Goal: Information Seeking & Learning: Compare options

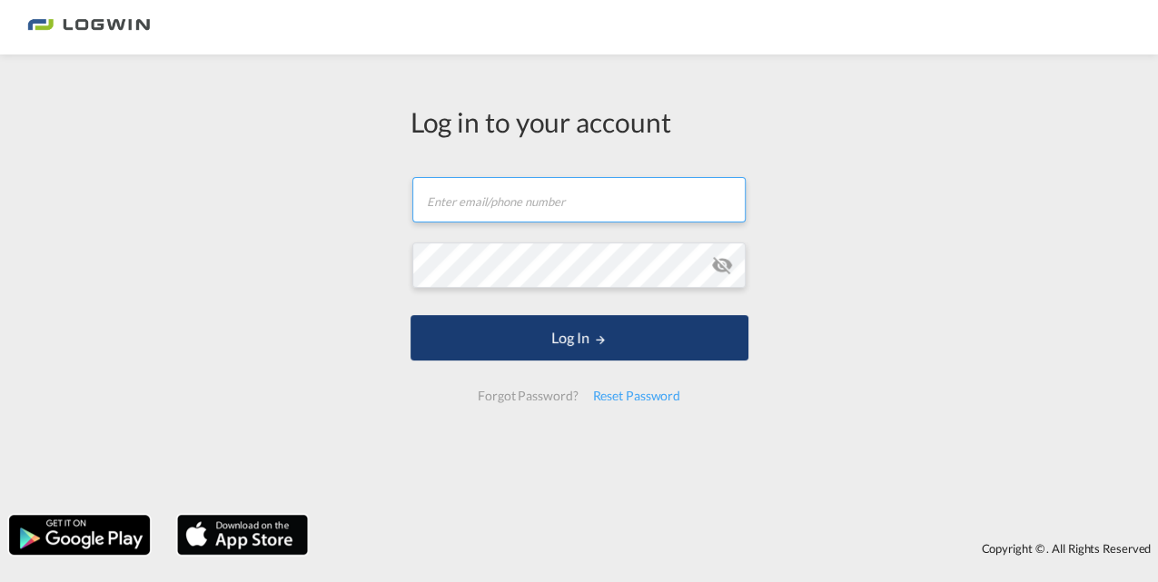
type input "[PERSON_NAME][EMAIL_ADDRESS][PERSON_NAME][DOMAIN_NAME]"
click at [532, 342] on button "Log In" at bounding box center [580, 337] width 338 height 45
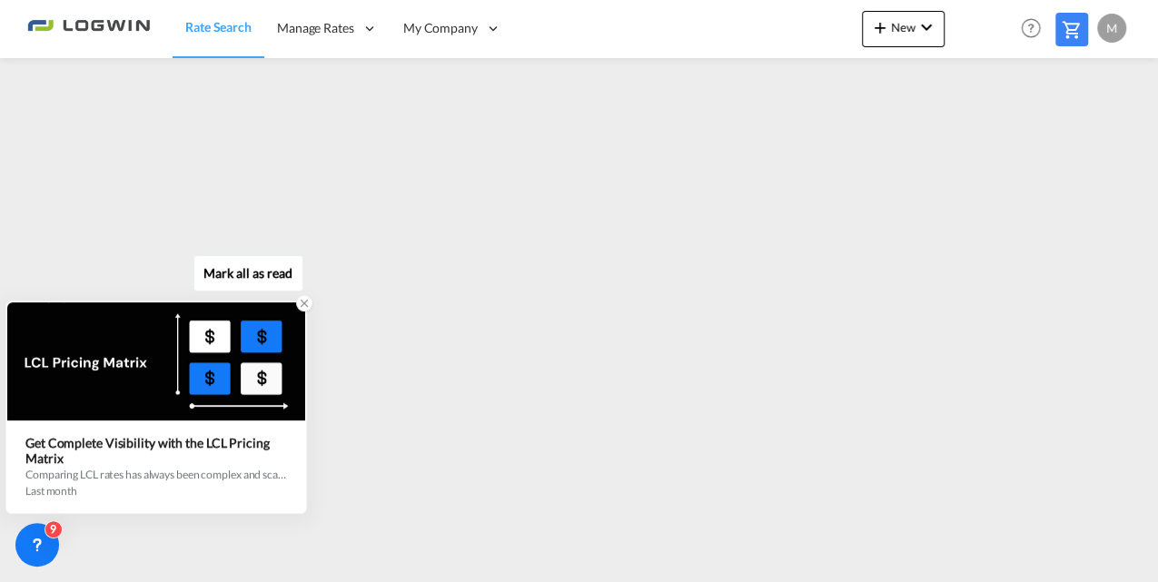
click at [305, 305] on icon at bounding box center [304, 303] width 13 height 13
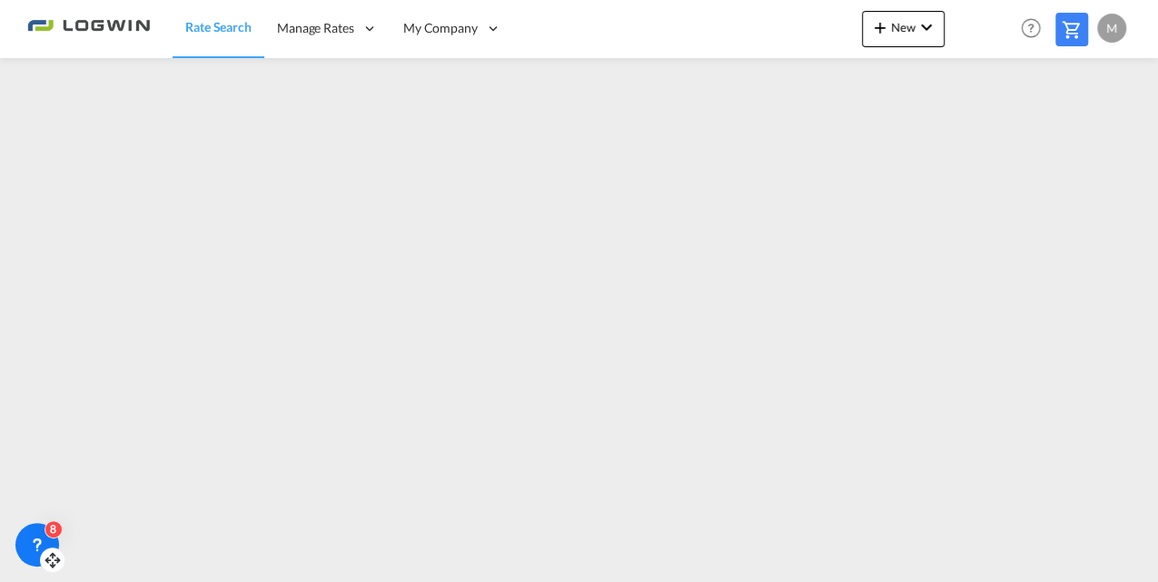
click at [33, 536] on icon at bounding box center [37, 545] width 18 height 18
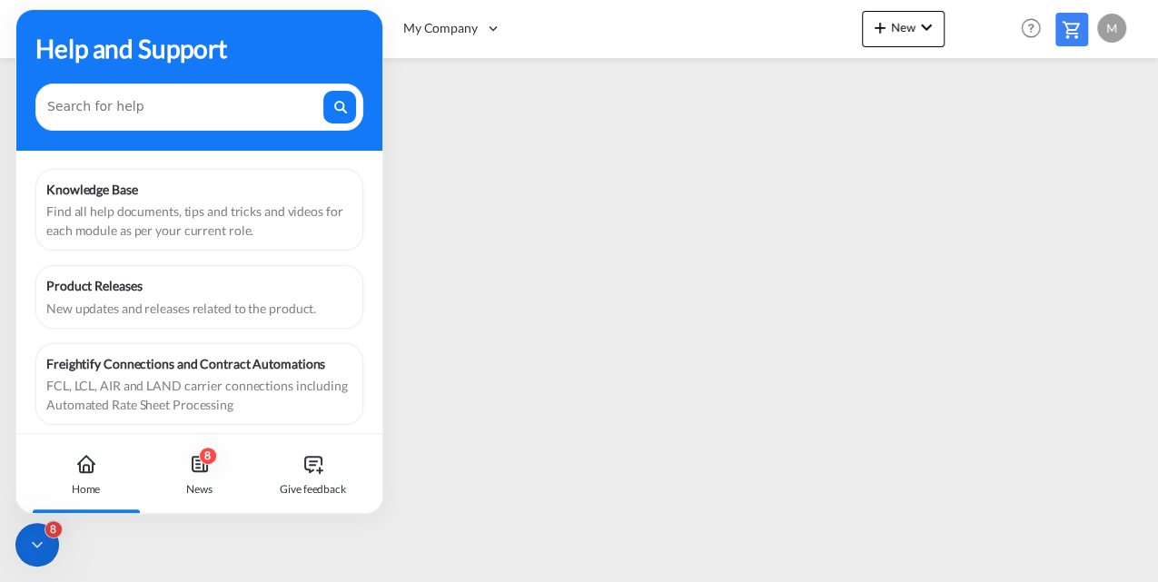
click at [33, 536] on icon at bounding box center [37, 545] width 18 height 18
